Goal: Task Accomplishment & Management: Use online tool/utility

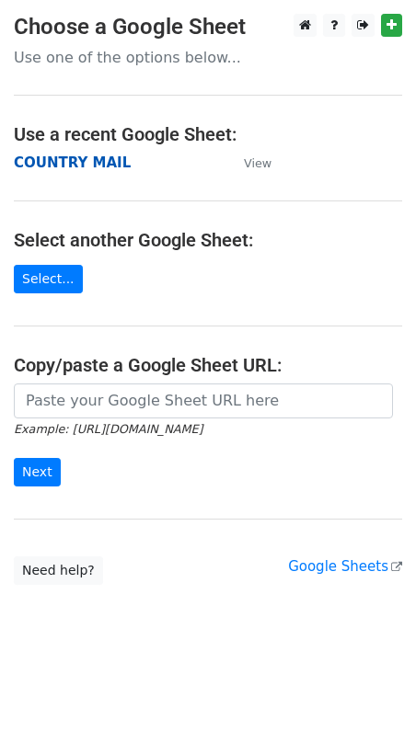
click at [74, 167] on strong "COUNTRY MAIL" at bounding box center [72, 163] width 117 height 17
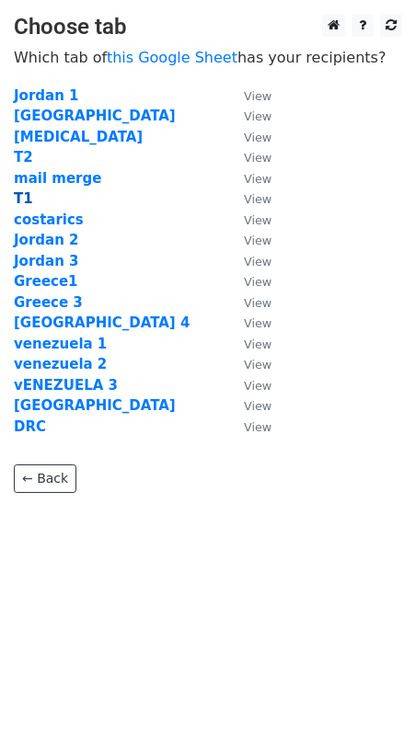
click at [21, 194] on strong "T1" at bounding box center [23, 198] width 19 height 17
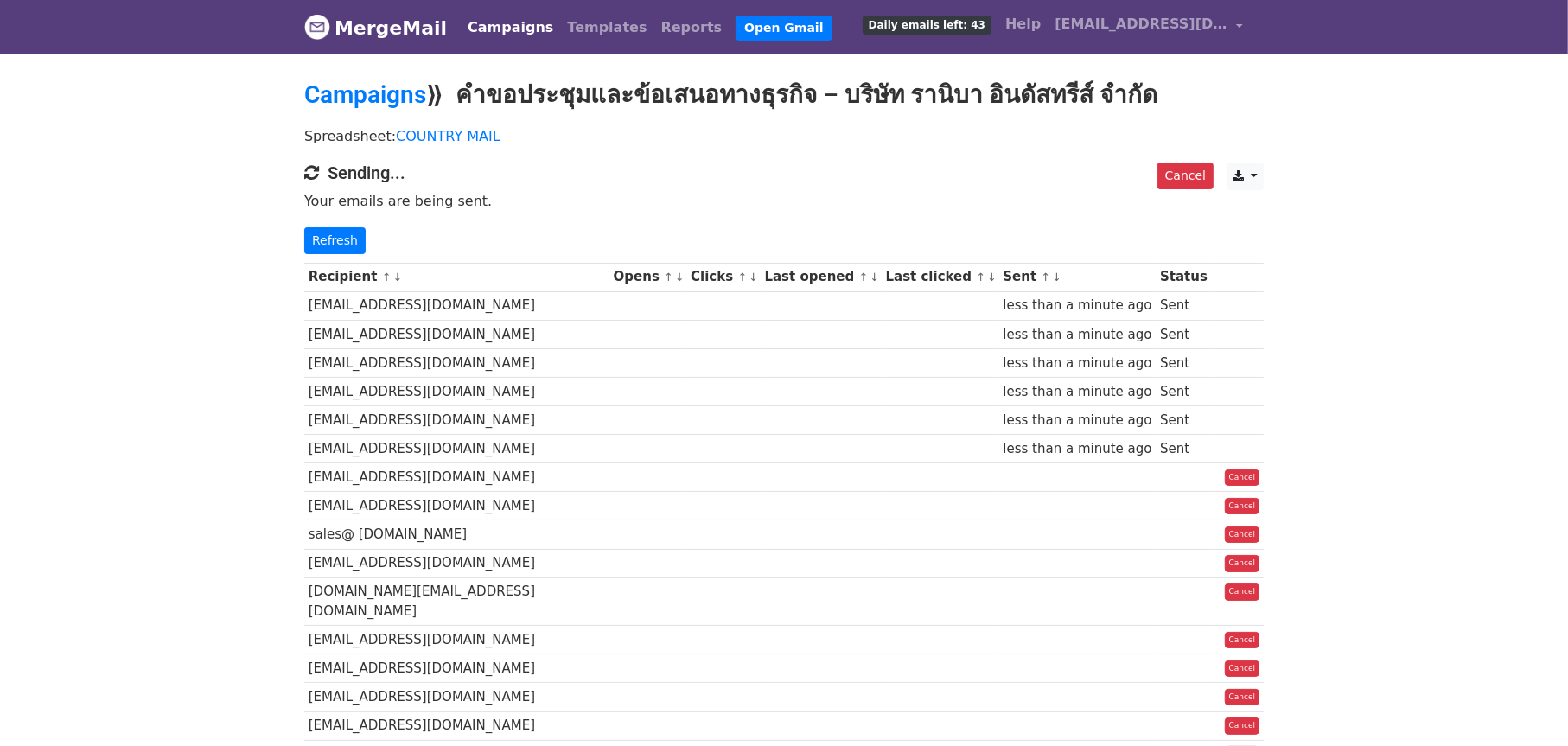
scroll to position [519, 0]
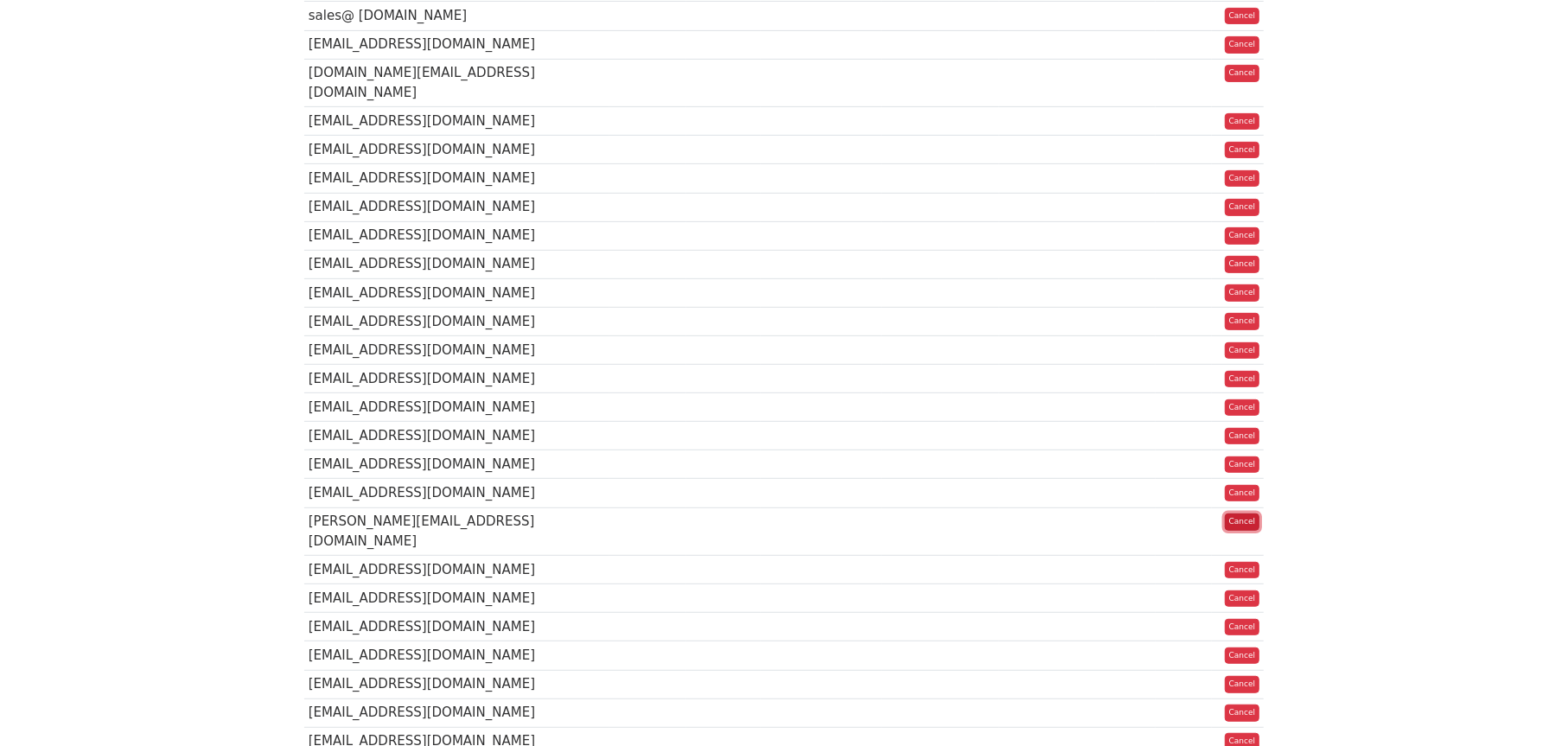
click at [1243, 513] on link "Cancel" at bounding box center [1242, 521] width 36 height 17
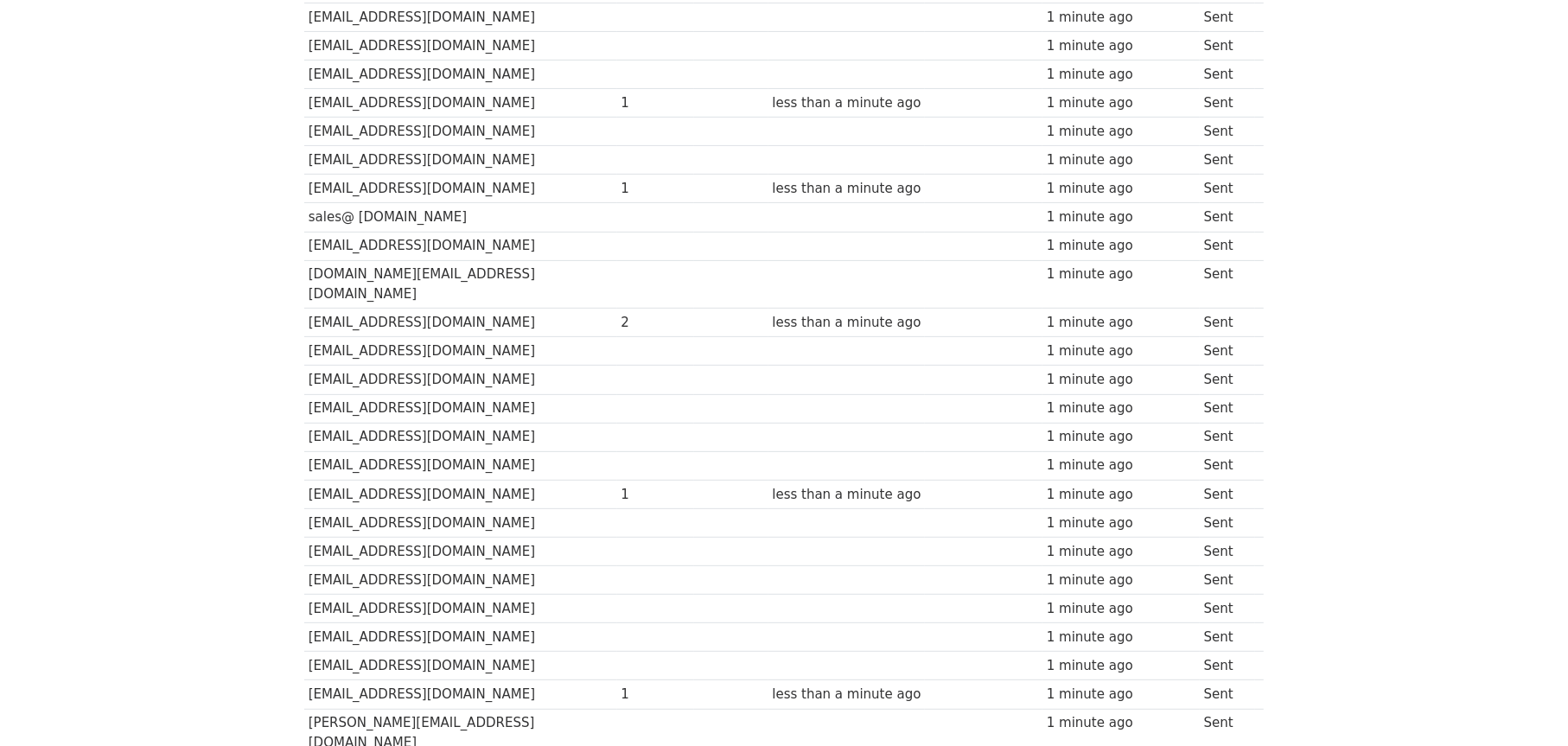
scroll to position [173, 0]
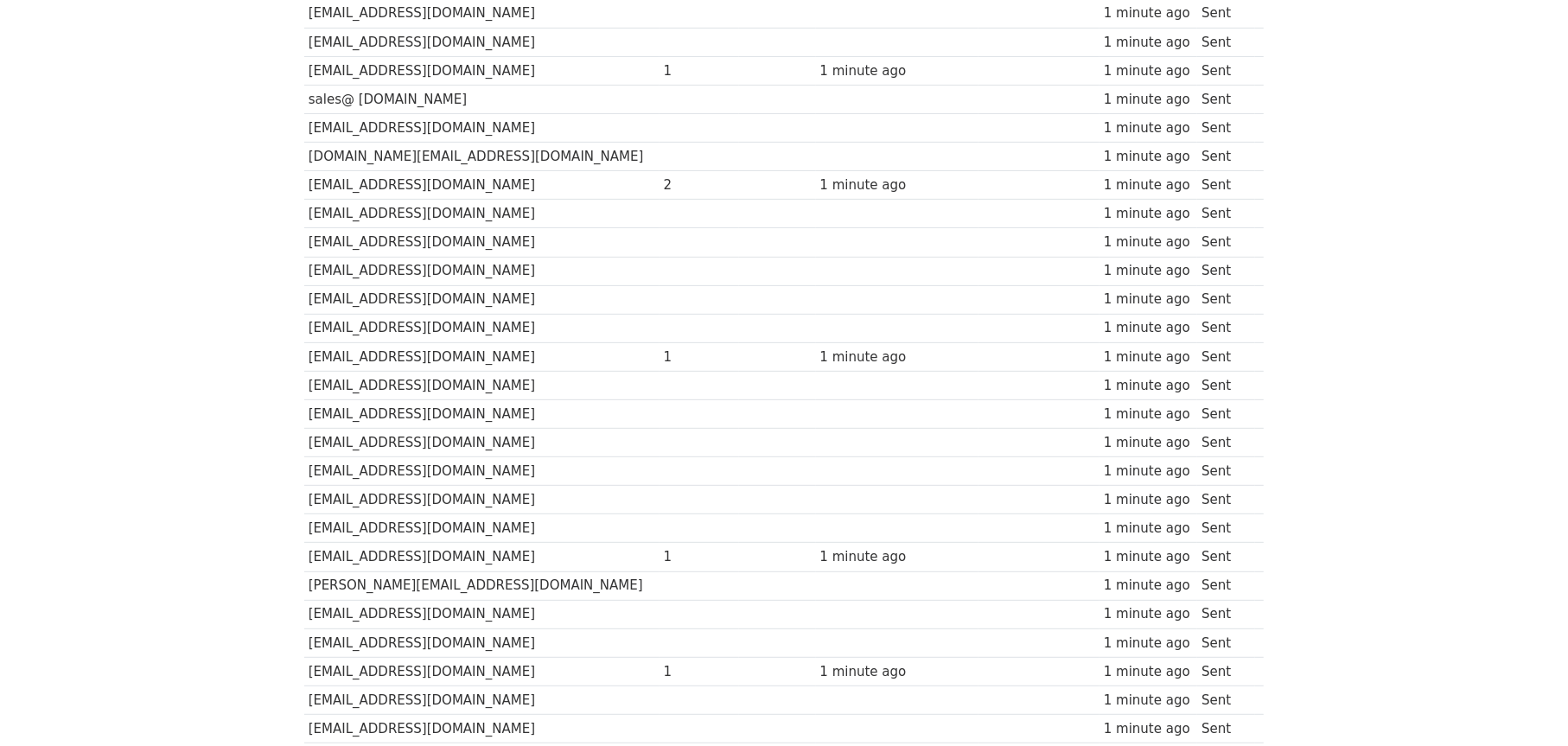
scroll to position [519, 0]
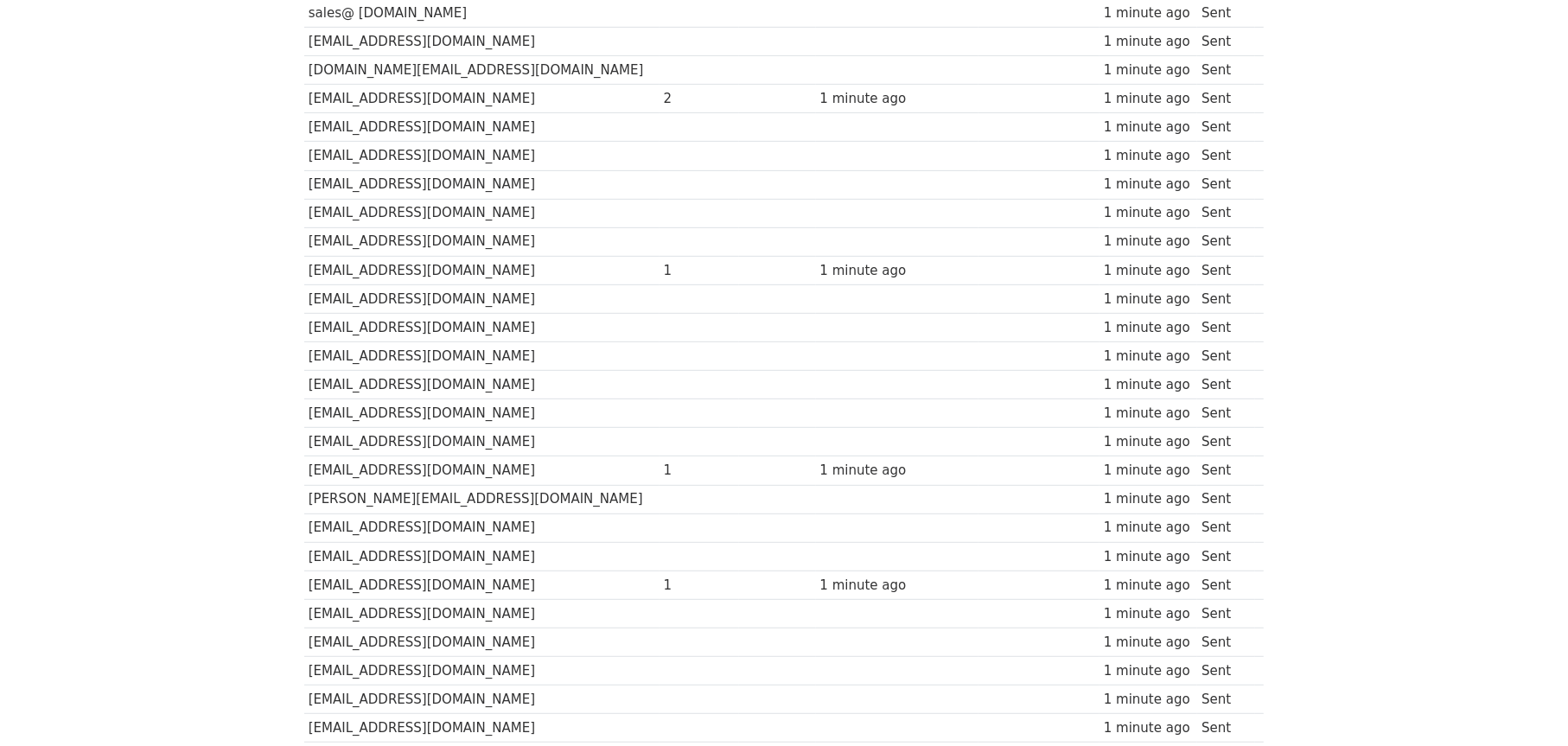
drag, startPoint x: 1174, startPoint y: 502, endPoint x: 998, endPoint y: 529, distance: 178.1
click at [1172, 502] on div "1 minute ago" at bounding box center [1149, 499] width 90 height 20
click at [663, 578] on div "1" at bounding box center [699, 585] width 71 height 20
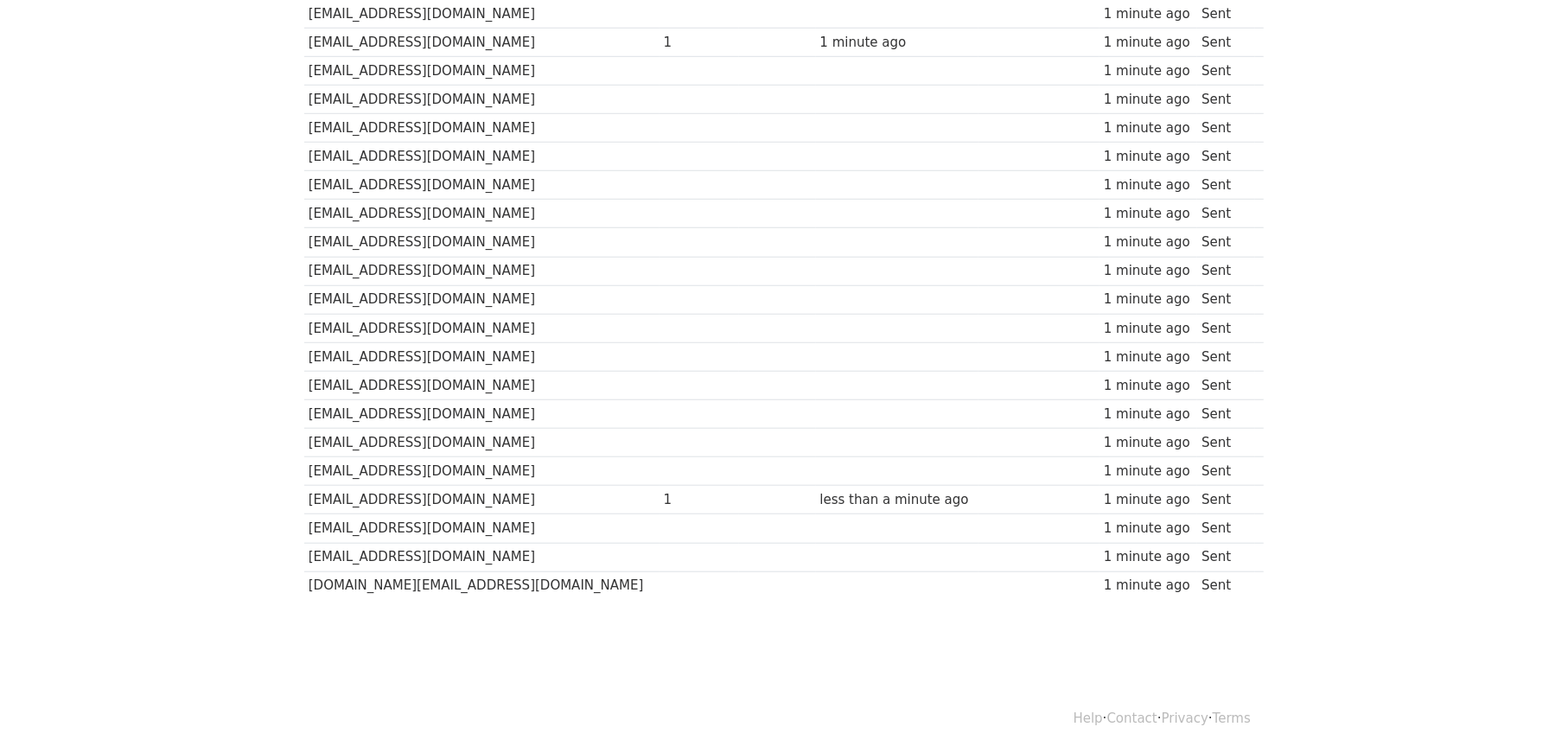
scroll to position [1065, 0]
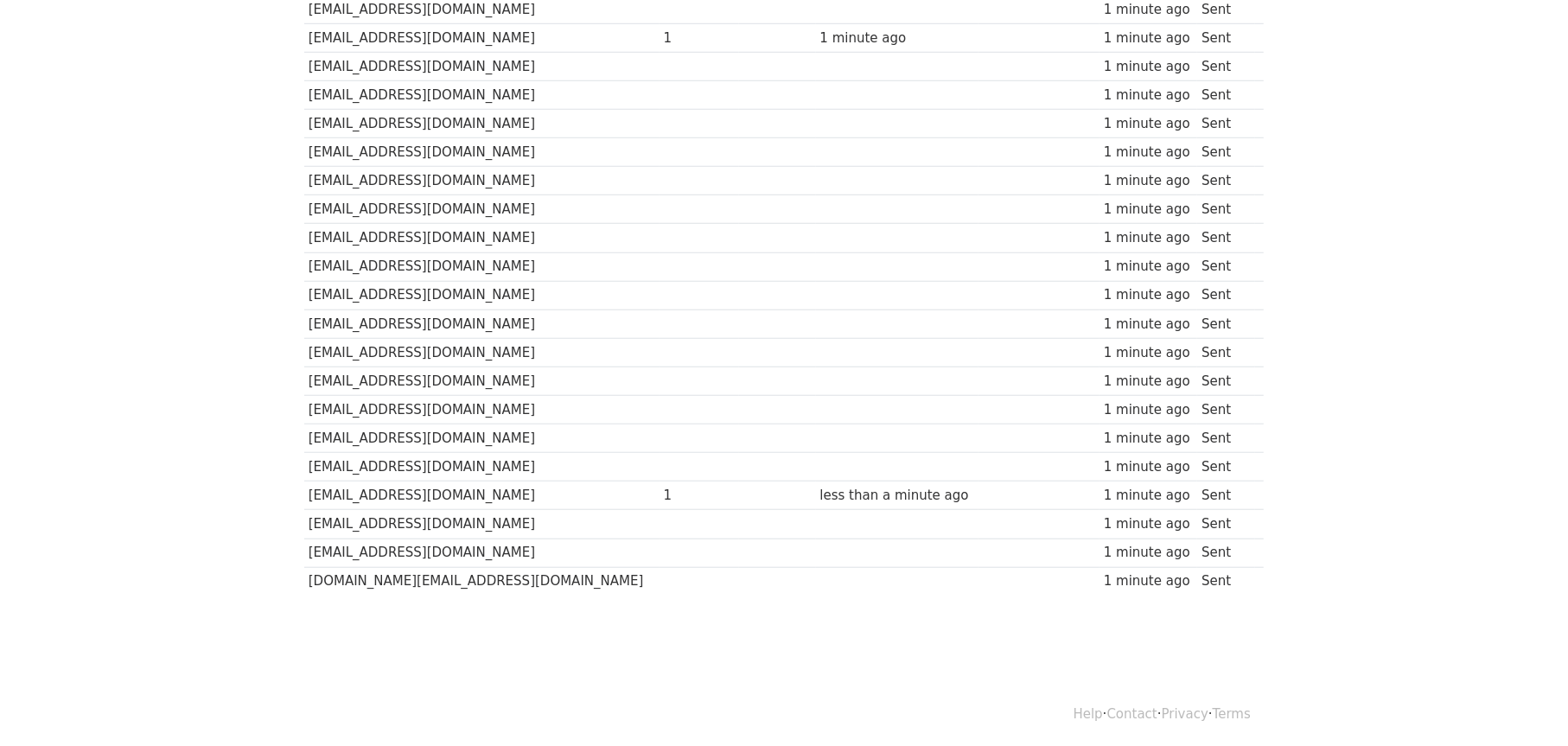
click at [663, 490] on div "1" at bounding box center [699, 495] width 71 height 20
click at [1104, 490] on div "1 minute ago" at bounding box center [1149, 495] width 90 height 20
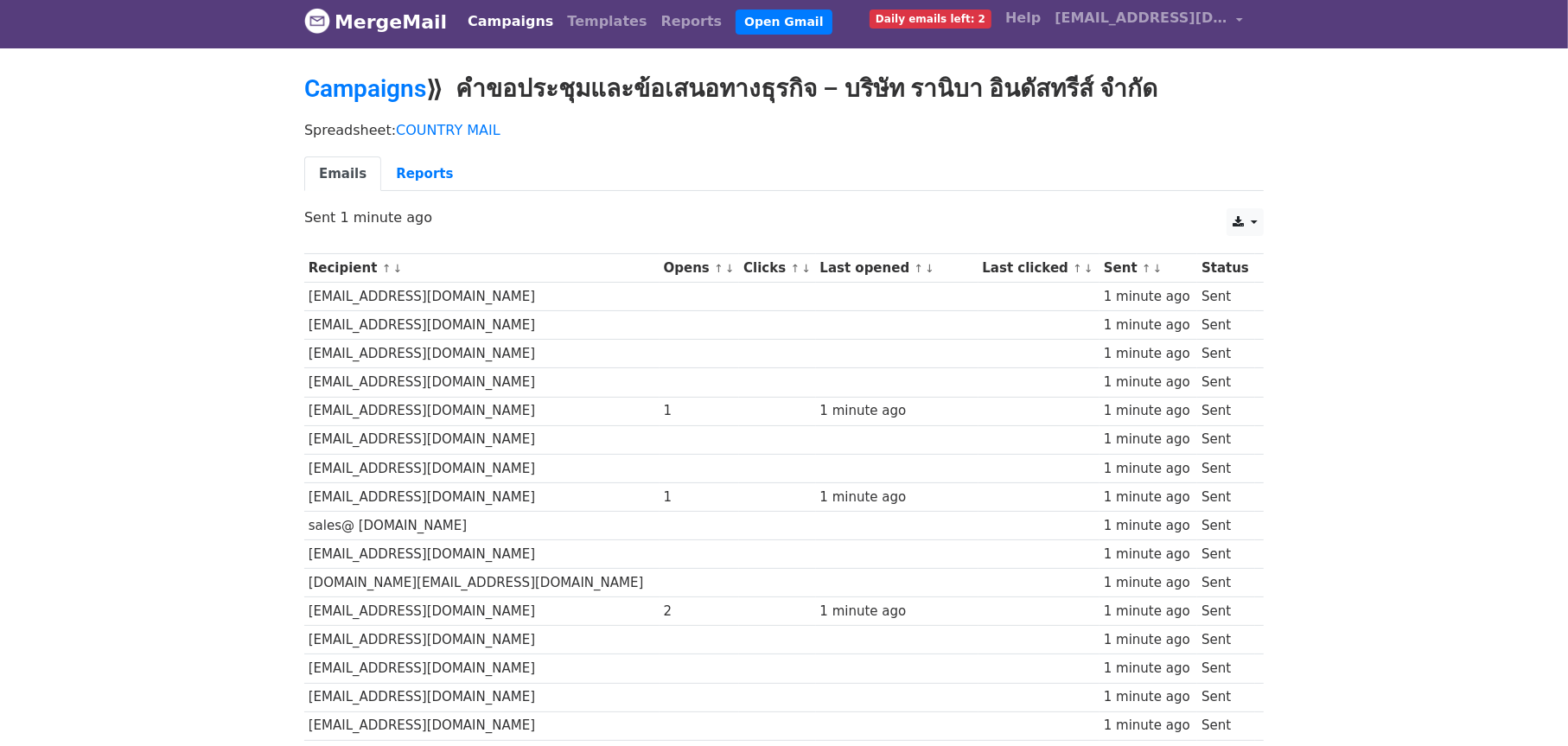
scroll to position [0, 0]
